Goal: Use online tool/utility

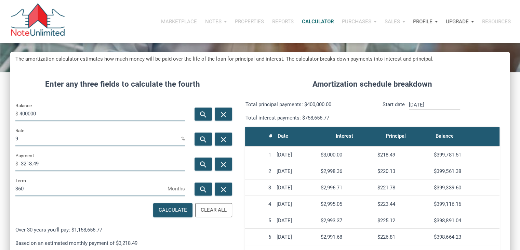
scroll to position [339, 499]
click at [41, 114] on input "400000" at bounding box center [101, 113] width 165 height 15
type input "185000"
click at [209, 167] on div "search" at bounding box center [203, 163] width 17 height 13
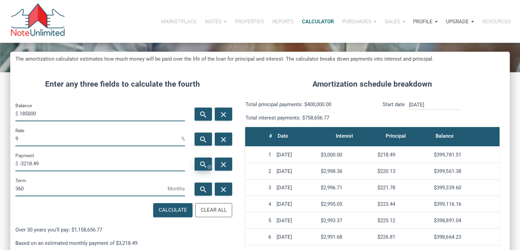
type input "-1488.55"
click at [134, 140] on input "9" at bounding box center [98, 138] width 166 height 15
type input "4"
click at [198, 164] on div "search" at bounding box center [203, 163] width 17 height 13
type input "-883.22"
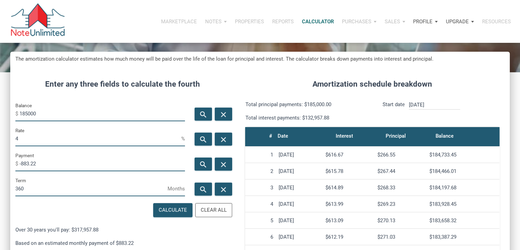
click at [72, 115] on input "185000" at bounding box center [101, 113] width 165 height 15
click at [88, 111] on input "185000" at bounding box center [101, 113] width 165 height 15
click at [26, 114] on input "185000" at bounding box center [101, 113] width 165 height 15
type input "195000"
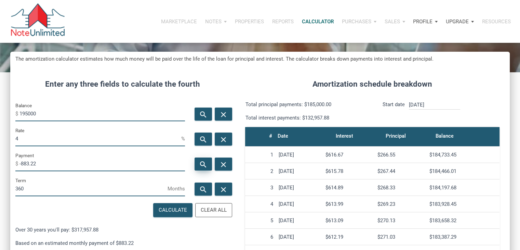
click at [196, 162] on div "search" at bounding box center [203, 163] width 17 height 13
type input "-930.96"
click at [27, 115] on input "195000" at bounding box center [101, 113] width 165 height 15
type input "190000"
click at [197, 159] on div "search" at bounding box center [203, 163] width 17 height 13
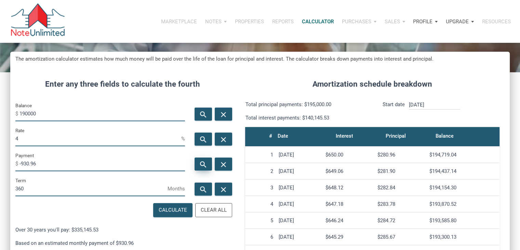
type input "-907.09"
click at [27, 114] on input "190000" at bounding box center [101, 113] width 165 height 15
type input "185000"
click at [202, 160] on div "search" at bounding box center [203, 163] width 17 height 13
type input "-883.22"
